Goal: Task Accomplishment & Management: Complete application form

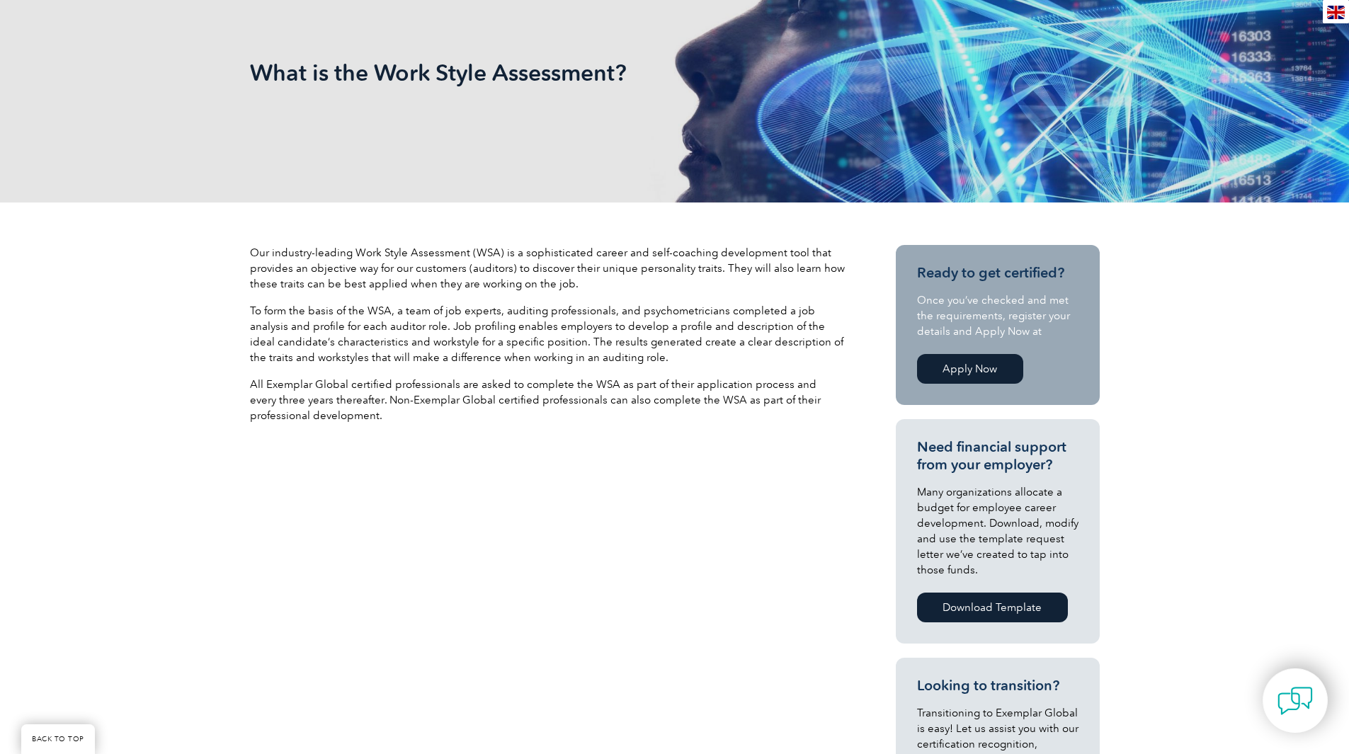
scroll to position [142, 0]
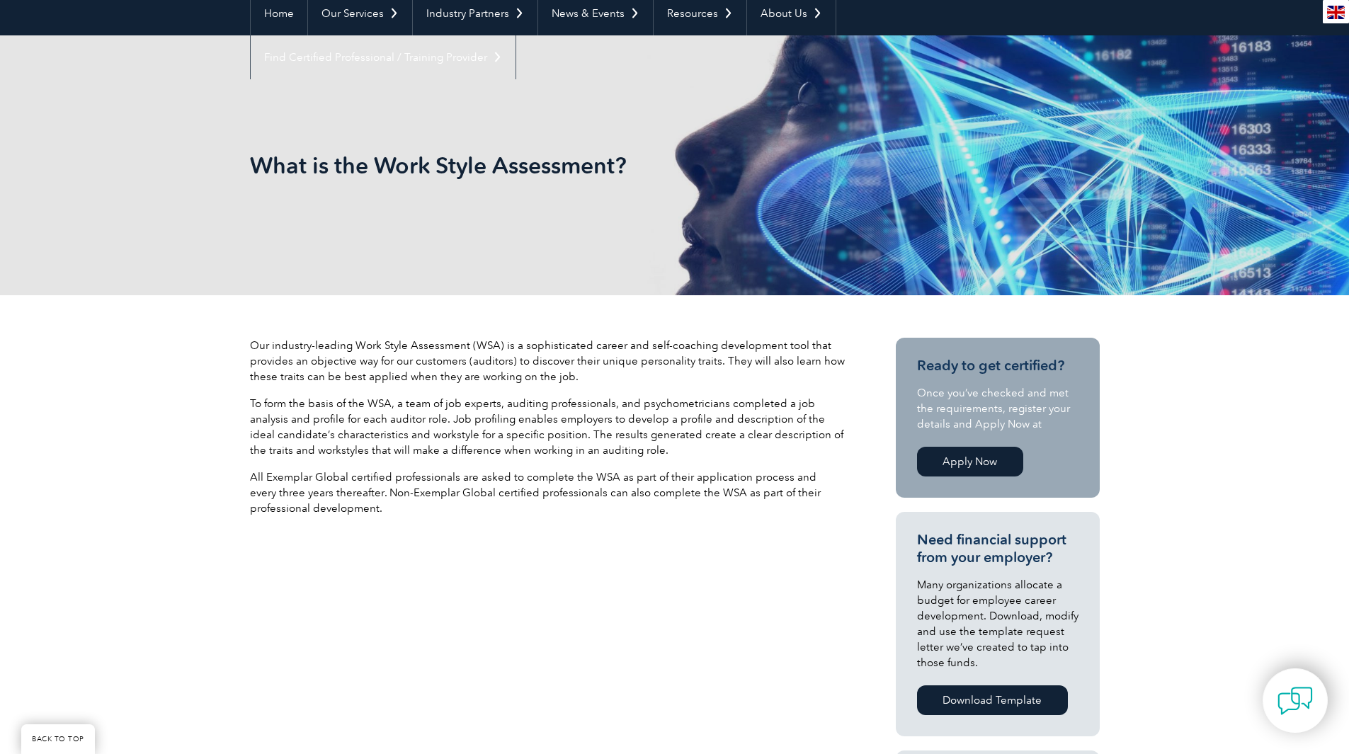
click at [996, 459] on link "Apply Now" at bounding box center [970, 462] width 106 height 30
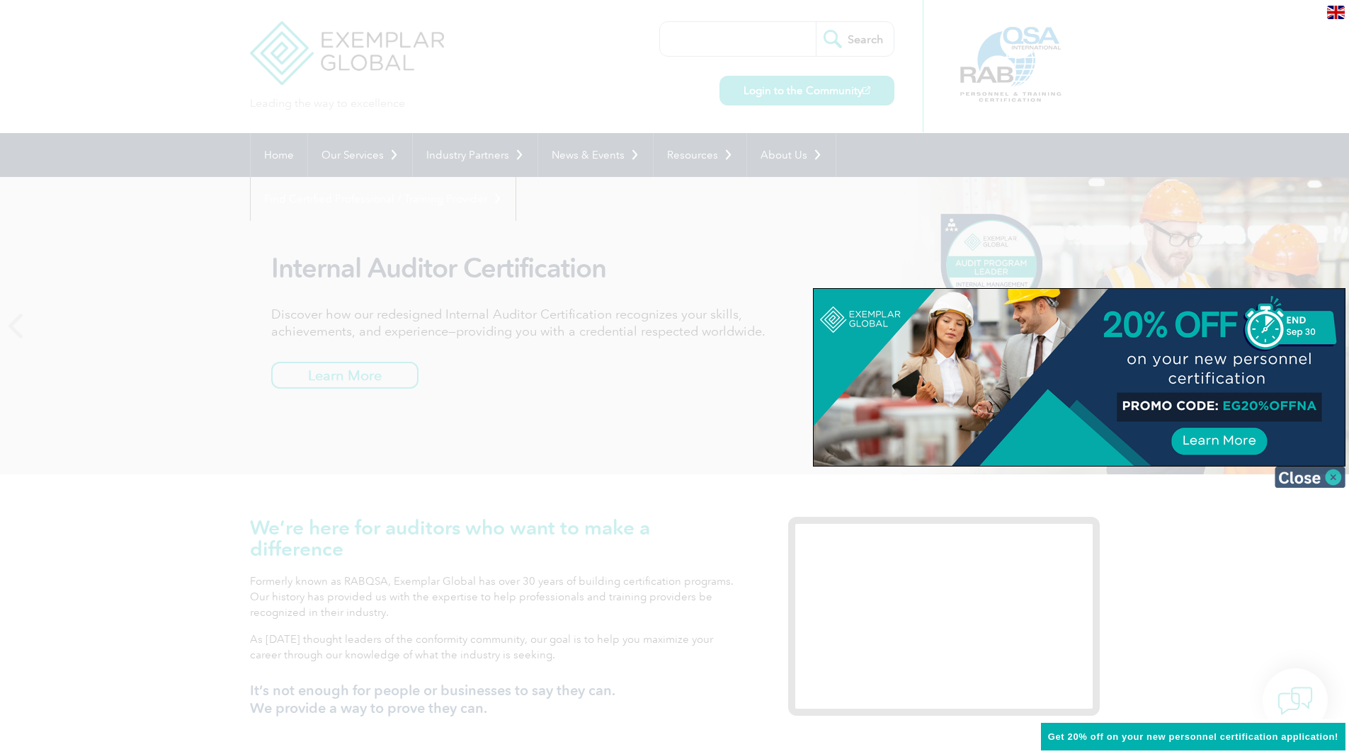
click at [1313, 478] on img at bounding box center [1310, 477] width 71 height 21
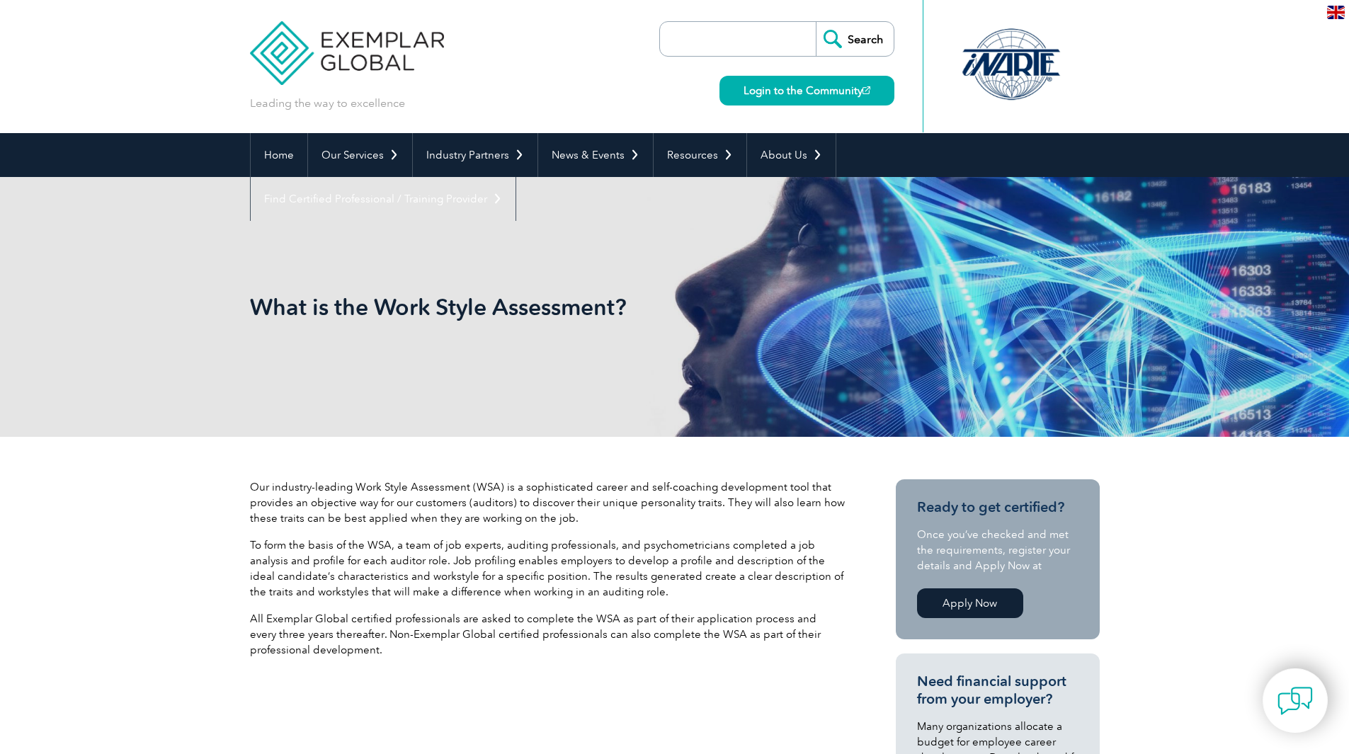
scroll to position [126, 0]
